Goal: Information Seeking & Learning: Check status

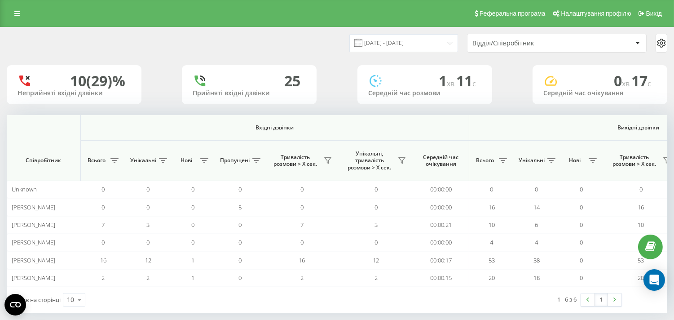
scroll to position [0, 592]
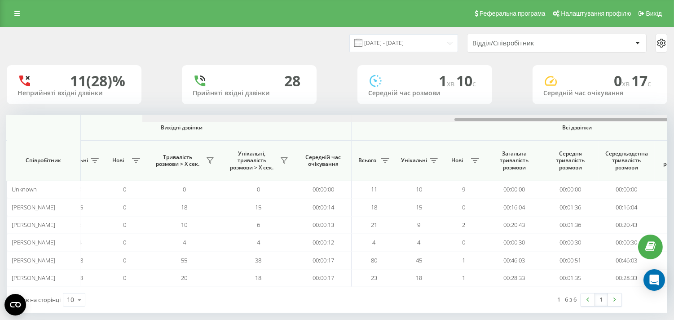
scroll to position [0, 592]
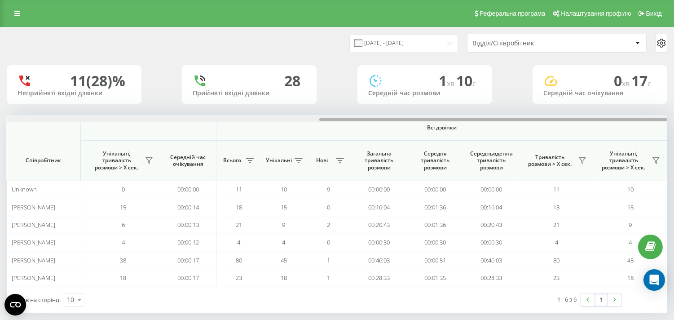
drag, startPoint x: 226, startPoint y: 119, endPoint x: 676, endPoint y: 97, distance: 450.4
click at [673, 97] on html "finebud.com.ua Проекти finebud.com.ua Дашборд Центр звернень Аналiтика Ваші зві…" at bounding box center [337, 160] width 674 height 320
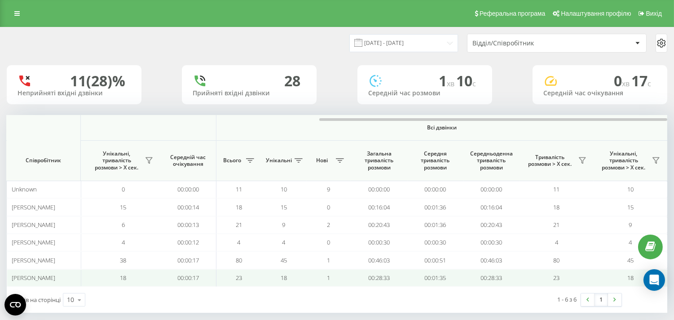
scroll to position [11, 0]
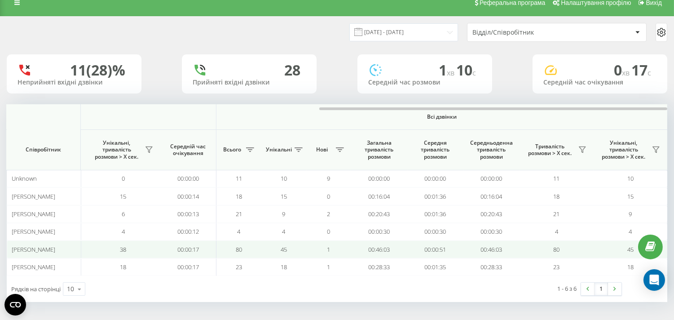
click at [554, 246] on span "80" at bounding box center [557, 249] width 6 height 8
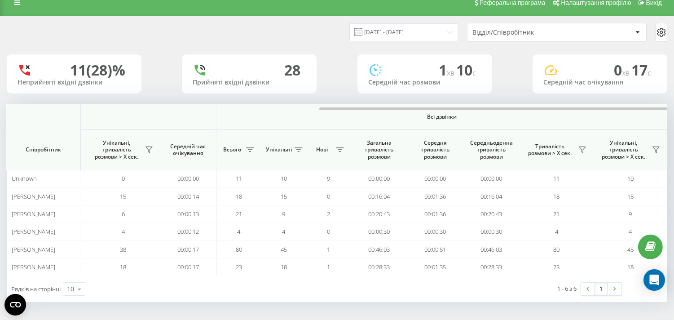
click at [387, 297] on div "1 - 6 з 6 1" at bounding box center [504, 289] width 248 height 26
click at [394, 312] on div "23.09.2025 - 23.09.2025 Відділ/Співробітник 11 (28)% Неприйняті вхідні дзвінки …" at bounding box center [337, 168] width 674 height 304
click at [334, 68] on div "11 (28)% Неприйняті вхідні дзвінки 28 Прийняті вхідні дзвінки 1 хв 10 c Середні…" at bounding box center [337, 73] width 660 height 39
